Goal: Find specific page/section: Find specific page/section

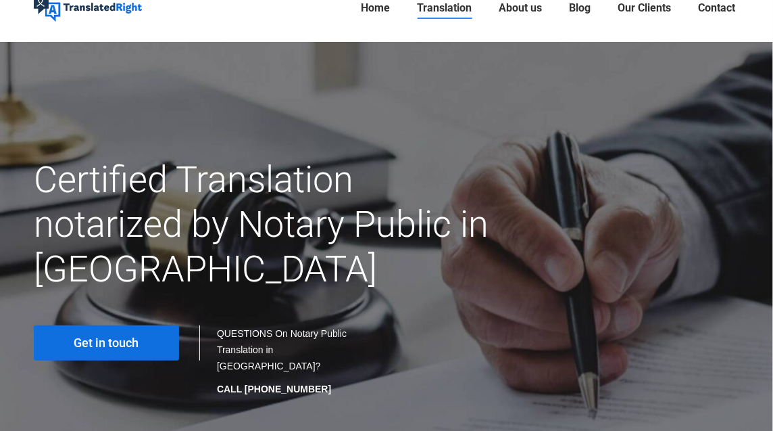
scroll to position [67, 0]
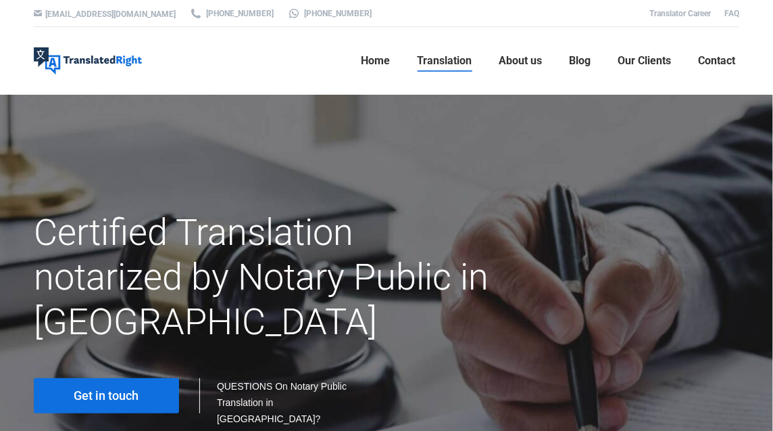
click at [341, 87] on ul "Home Translation Translation Services Website Translation Proofreading Transcri…" at bounding box center [442, 61] width 594 height 68
click at [53, 55] on img at bounding box center [88, 60] width 108 height 27
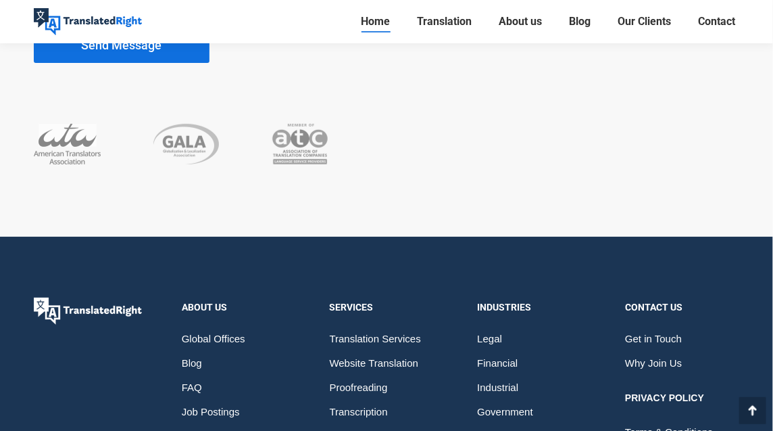
scroll to position [8816, 0]
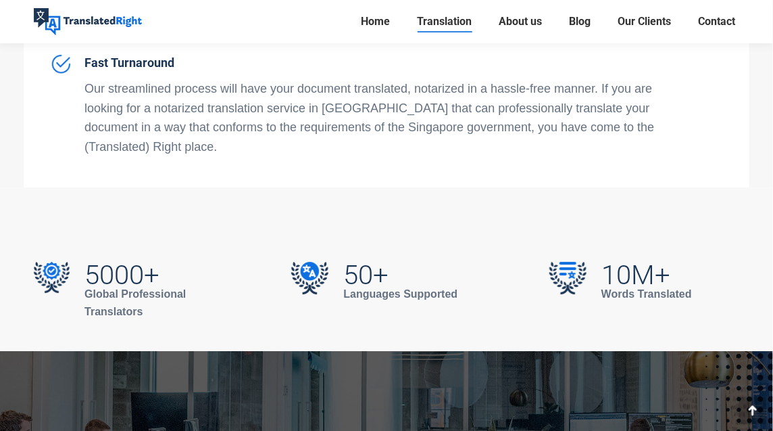
scroll to position [4867, 0]
